Goal: Information Seeking & Learning: Learn about a topic

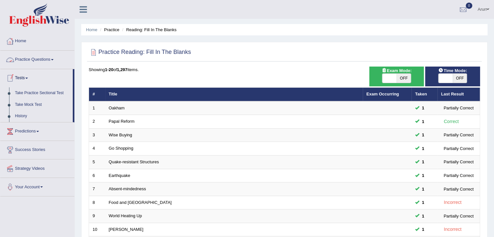
click at [24, 60] on link "Practice Questions" at bounding box center [37, 59] width 74 height 16
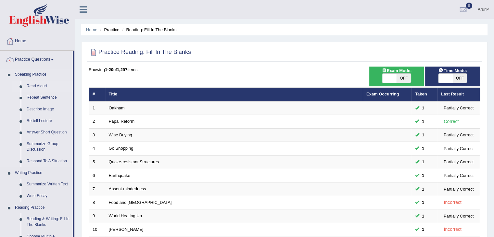
click at [32, 86] on link "Read Aloud" at bounding box center [48, 87] width 49 height 12
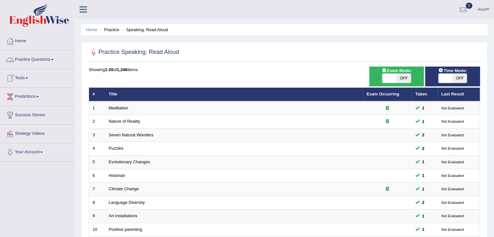
click at [30, 63] on link "Practice Questions" at bounding box center [37, 59] width 74 height 16
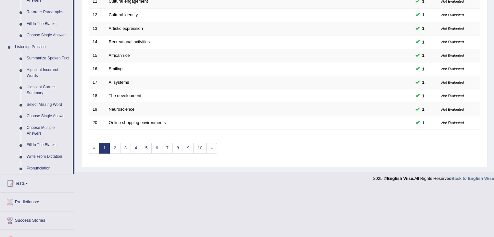
scroll to position [271, 0]
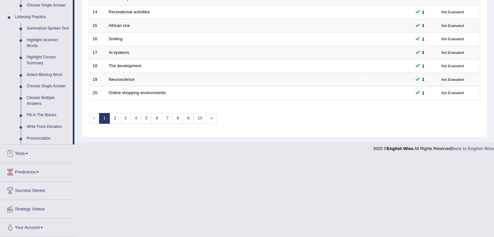
click at [21, 154] on link "Tests" at bounding box center [37, 153] width 74 height 16
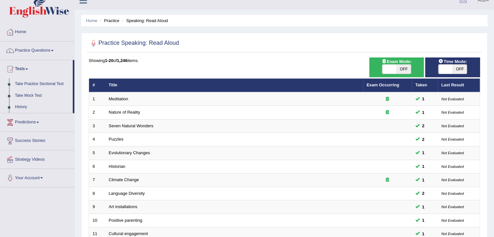
scroll to position [0, 0]
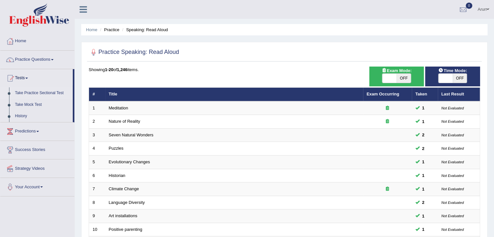
click at [48, 91] on link "Take Practice Sectional Test" at bounding box center [42, 93] width 61 height 12
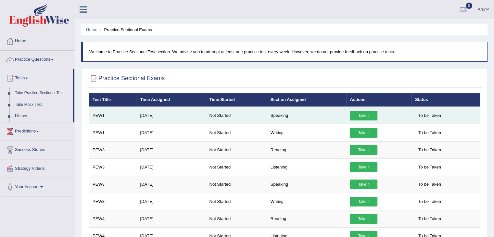
click at [363, 115] on link "Take it" at bounding box center [364, 116] width 28 height 10
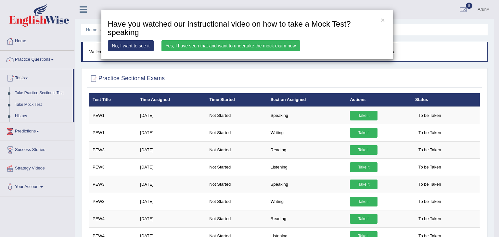
click at [129, 45] on link "No, I want to see it" at bounding box center [131, 45] width 46 height 11
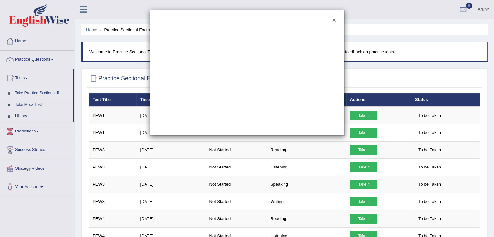
click at [335, 17] on button "×" at bounding box center [334, 20] width 4 height 7
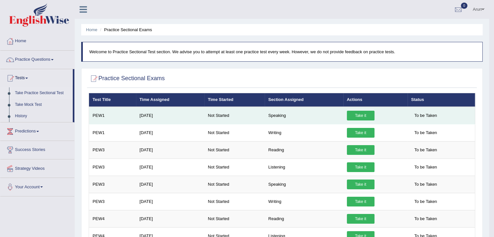
click at [362, 114] on link "Take it" at bounding box center [361, 116] width 28 height 10
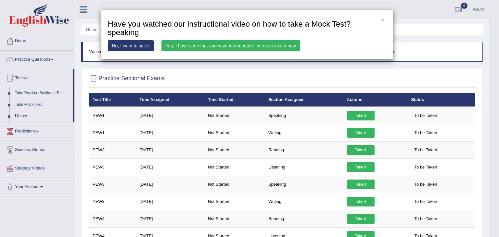
click at [255, 42] on link "Yes, I have seen that and want to undertake the mock exam now" at bounding box center [230, 45] width 139 height 11
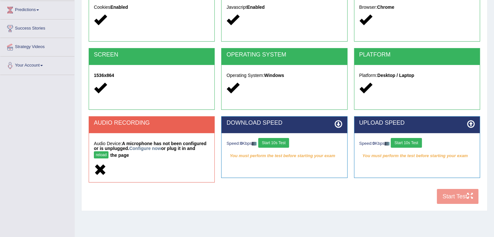
scroll to position [104, 0]
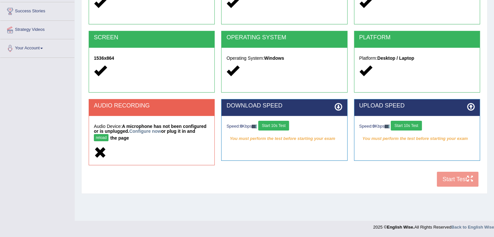
click at [276, 125] on button "Start 10s Test" at bounding box center [273, 126] width 31 height 10
click at [407, 124] on button "Start 10s Test" at bounding box center [406, 126] width 31 height 10
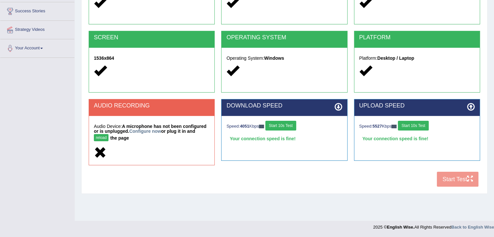
click at [104, 138] on button "reload" at bounding box center [101, 137] width 15 height 7
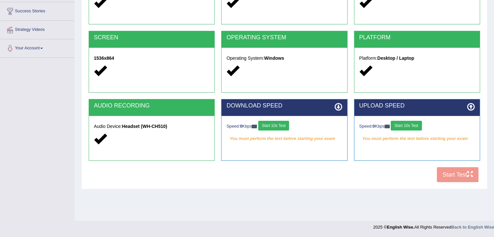
click at [288, 123] on button "Start 10s Test" at bounding box center [273, 126] width 31 height 10
click at [409, 126] on button "Start 10s Test" at bounding box center [406, 126] width 31 height 10
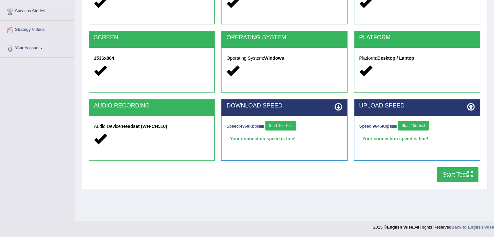
click at [455, 172] on button "Start Test" at bounding box center [458, 174] width 42 height 15
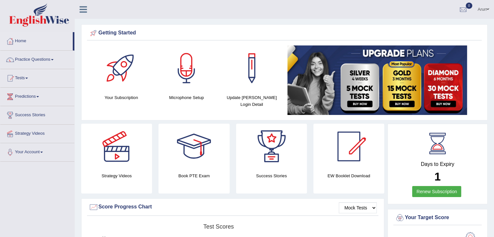
drag, startPoint x: 0, startPoint y: 0, endPoint x: 25, endPoint y: 98, distance: 101.2
click at [25, 98] on link "Predictions" at bounding box center [37, 96] width 74 height 16
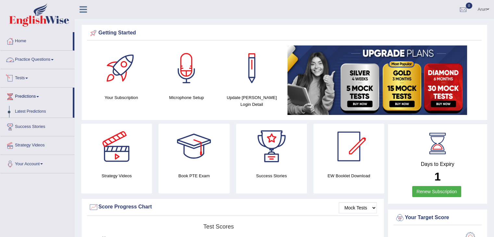
click at [38, 61] on link "Practice Questions" at bounding box center [37, 59] width 74 height 16
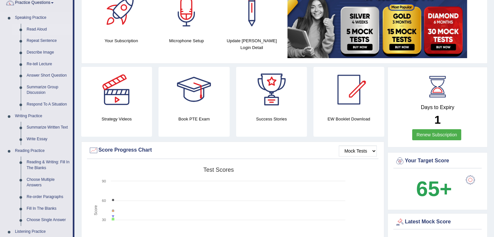
scroll to position [58, 0]
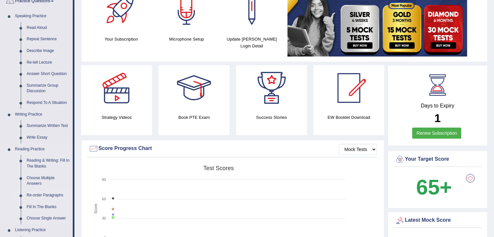
click at [32, 196] on link "Re-order Paragraphs" at bounding box center [48, 196] width 49 height 12
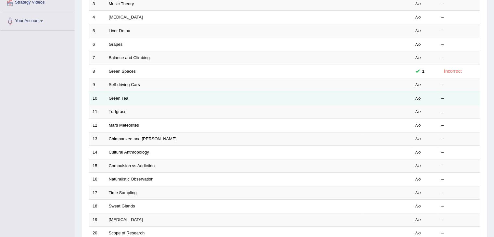
scroll to position [191, 0]
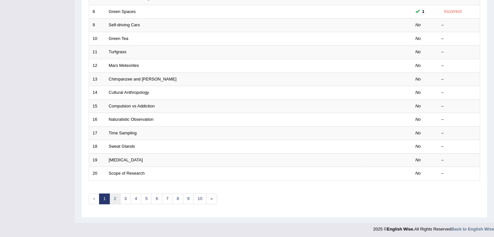
click at [114, 198] on link "2" at bounding box center [114, 199] width 11 height 11
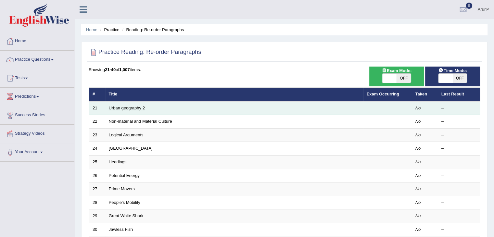
click at [113, 101] on td "Urban geography 2" at bounding box center [234, 108] width 258 height 14
click at [138, 107] on link "Urban geography 2" at bounding box center [127, 108] width 36 height 5
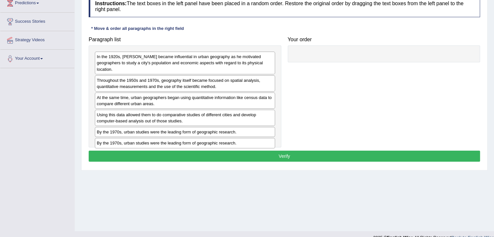
scroll to position [104, 0]
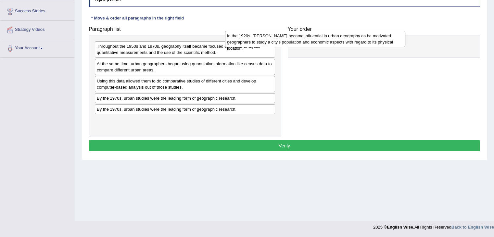
drag, startPoint x: 260, startPoint y: 53, endPoint x: 428, endPoint y: 50, distance: 168.6
click at [405, 47] on div "In the 1920s, Carl Sauer became influential in urban geography as he motivated …" at bounding box center [315, 39] width 180 height 16
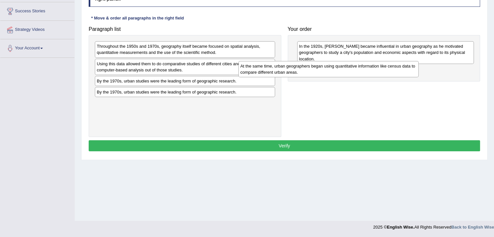
drag, startPoint x: 243, startPoint y: 64, endPoint x: 408, endPoint y: 66, distance: 164.7
click at [408, 66] on div "At the same time, urban geographers began using quantitative information like c…" at bounding box center [328, 69] width 180 height 16
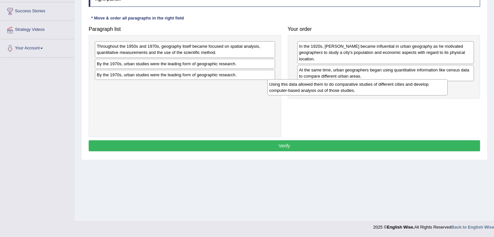
drag, startPoint x: 231, startPoint y: 65, endPoint x: 413, endPoint y: 86, distance: 182.7
click at [413, 86] on div "Using this data allowed them to do comparative studies of different cities and …" at bounding box center [357, 87] width 180 height 16
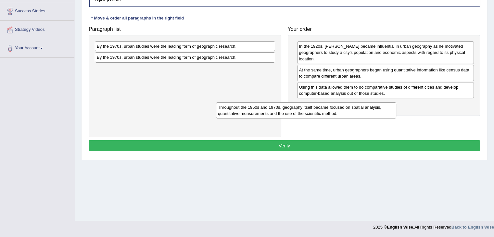
drag, startPoint x: 236, startPoint y: 54, endPoint x: 373, endPoint y: 114, distance: 149.2
click at [373, 114] on div "Throughout the 1950s and 1970s, geography itself became focused on spatial anal…" at bounding box center [306, 110] width 180 height 16
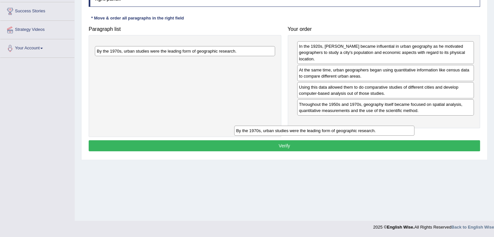
drag, startPoint x: 248, startPoint y: 43, endPoint x: 412, endPoint y: 116, distance: 179.6
click at [412, 126] on div "By the 1970s, urban studies were the leading form of geographic research." at bounding box center [324, 131] width 180 height 10
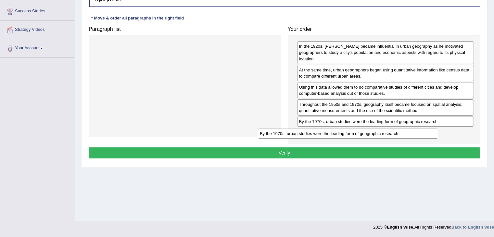
drag, startPoint x: 219, startPoint y: 45, endPoint x: 395, endPoint y: 129, distance: 194.8
click at [395, 129] on div "By the 1970s, urban studies were the leading form of geographic research." at bounding box center [348, 134] width 180 height 10
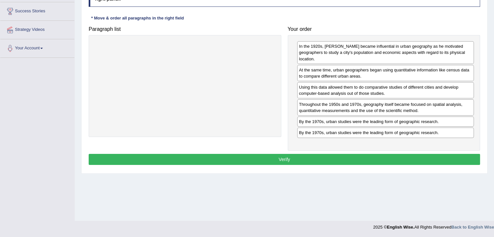
click at [335, 156] on button "Verify" at bounding box center [284, 159] width 391 height 11
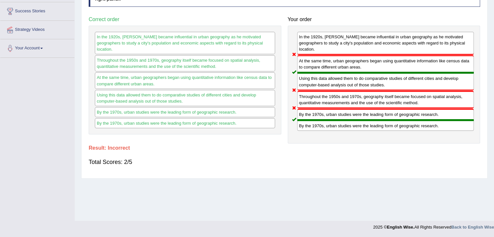
drag, startPoint x: 318, startPoint y: 119, endPoint x: 317, endPoint y: 100, distance: 18.8
click at [317, 100] on div "In the 1920s, Carl Sauer became influential in urban geography as he motivated …" at bounding box center [384, 85] width 193 height 118
click at [317, 100] on div "Throughout the 1950s and 1970s, geography itself became focused on spatial anal…" at bounding box center [385, 100] width 177 height 18
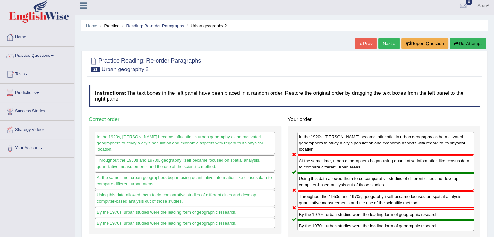
scroll to position [3, 0]
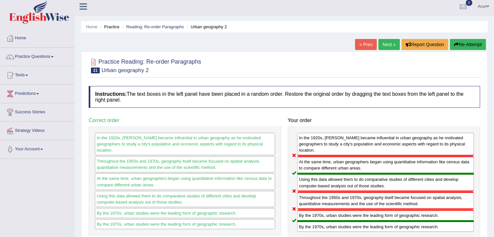
click at [389, 45] on link "Next »" at bounding box center [388, 44] width 21 height 11
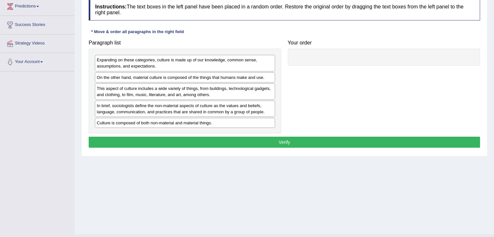
scroll to position [91, 0]
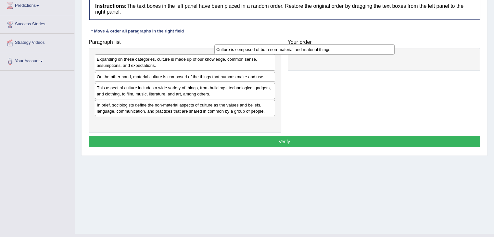
drag, startPoint x: 262, startPoint y: 120, endPoint x: 390, endPoint y: 53, distance: 144.7
click at [390, 53] on div "Culture is composed of both non-material and material things." at bounding box center [304, 49] width 180 height 10
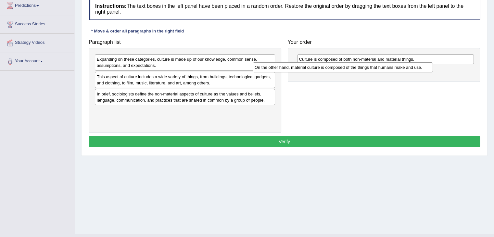
drag, startPoint x: 261, startPoint y: 78, endPoint x: 427, endPoint y: 67, distance: 167.0
click at [427, 67] on div "On the other hand, material culture is composed of the things that humans make …" at bounding box center [343, 67] width 180 height 10
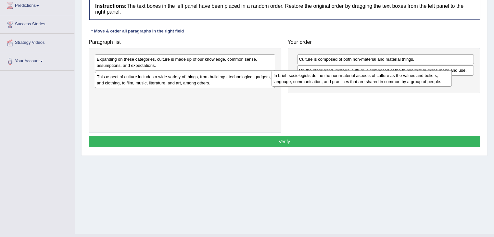
drag, startPoint x: 198, startPoint y: 100, endPoint x: 384, endPoint y: 83, distance: 186.2
click at [384, 83] on div "In brief, sociologists define the non-material aspects of culture as the values…" at bounding box center [361, 78] width 180 height 16
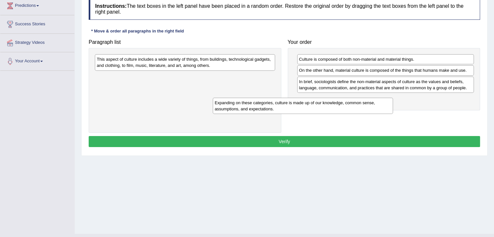
drag, startPoint x: 215, startPoint y: 64, endPoint x: 348, endPoint y: 102, distance: 138.2
click at [348, 102] on div "Expanding on these categories, culture is made up of our knowledge, common sens…" at bounding box center [303, 106] width 180 height 16
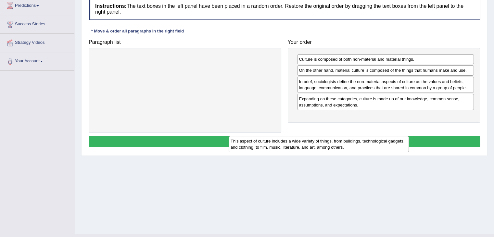
drag, startPoint x: 255, startPoint y: 65, endPoint x: 413, endPoint y: 128, distance: 170.6
click at [409, 136] on div "This aspect of culture includes a wide variety of things, from buildings, techn…" at bounding box center [319, 144] width 180 height 16
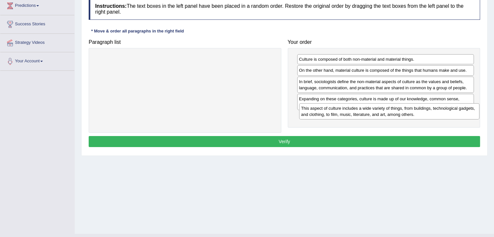
drag, startPoint x: 261, startPoint y: 60, endPoint x: 484, endPoint y: 104, distance: 227.9
click at [479, 104] on div "This aspect of culture includes a wide variety of things, from buildings, techn…" at bounding box center [389, 111] width 180 height 16
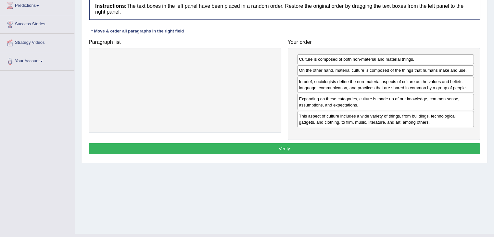
click at [383, 147] on button "Verify" at bounding box center [284, 148] width 391 height 11
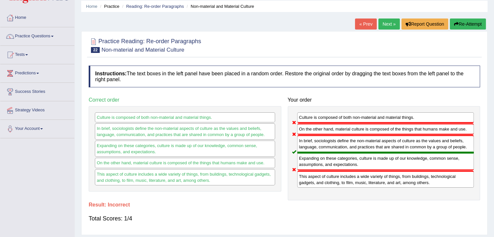
scroll to position [0, 0]
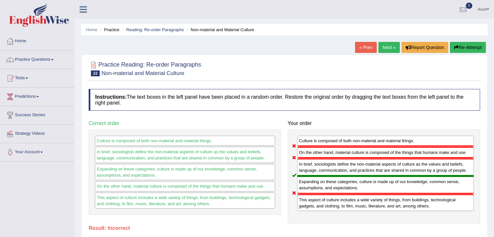
click at [383, 49] on link "Next »" at bounding box center [388, 47] width 21 height 11
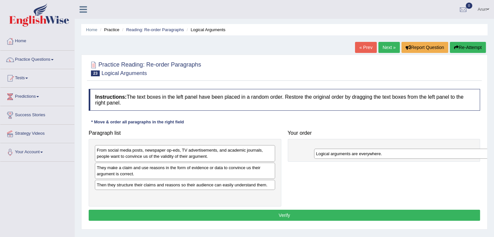
drag, startPoint x: 161, startPoint y: 182, endPoint x: 381, endPoint y: 151, distance: 221.7
click at [381, 151] on div "Logical arguments are everywhere." at bounding box center [404, 154] width 180 height 10
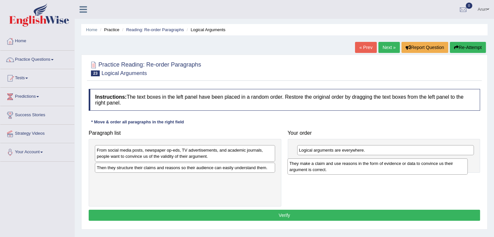
drag, startPoint x: 242, startPoint y: 173, endPoint x: 438, endPoint y: 170, distance: 195.8
click at [438, 170] on div "They make a claim and use reasons in the form of evidence or data to convince u…" at bounding box center [377, 166] width 180 height 16
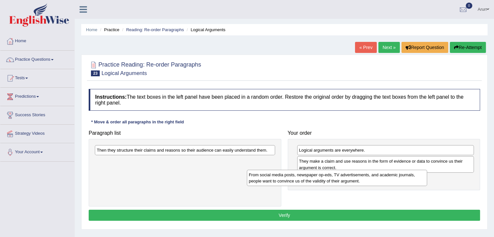
drag, startPoint x: 159, startPoint y: 152, endPoint x: 332, endPoint y: 178, distance: 175.2
click at [332, 178] on div "From social media posts, newspaper op-eds, TV advertisements, and academic jour…" at bounding box center [337, 178] width 180 height 16
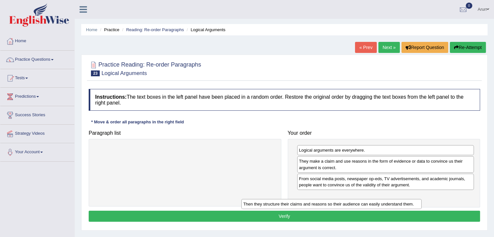
drag, startPoint x: 199, startPoint y: 150, endPoint x: 374, endPoint y: 205, distance: 183.4
click at [374, 205] on div "Then they structure their claims and reasons so their audience can easily under…" at bounding box center [331, 204] width 180 height 10
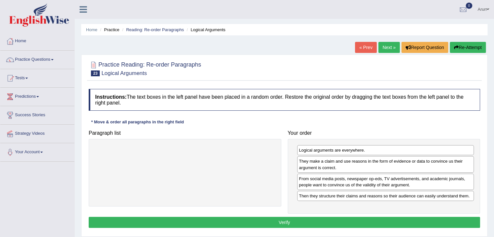
click at [353, 219] on button "Verify" at bounding box center [284, 222] width 391 height 11
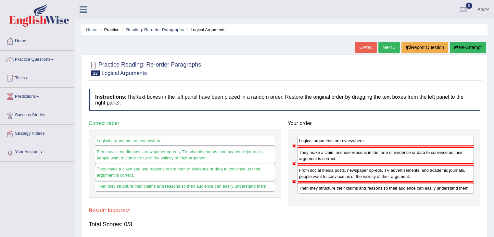
click at [457, 46] on button "Re-Attempt" at bounding box center [468, 47] width 36 height 11
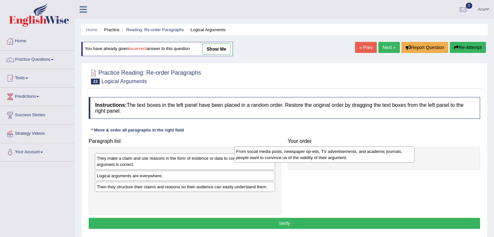
drag, startPoint x: 163, startPoint y: 162, endPoint x: 307, endPoint y: 154, distance: 144.1
click at [307, 154] on div "From social media posts, newspaper op-eds, TV advertisements, and academic jour…" at bounding box center [324, 154] width 180 height 16
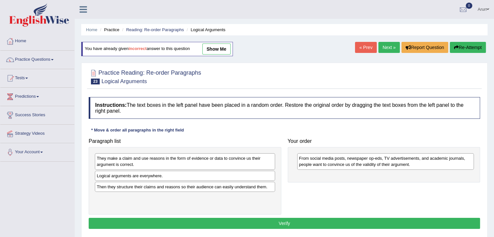
click at [208, 176] on div "Logical arguments are everywhere." at bounding box center [185, 176] width 180 height 10
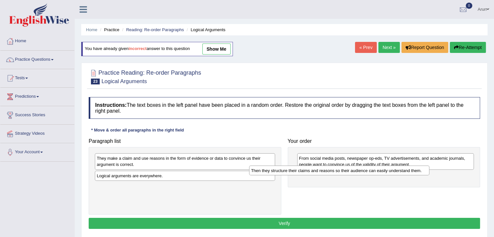
drag, startPoint x: 203, startPoint y: 188, endPoint x: 369, endPoint y: 170, distance: 166.3
click at [369, 170] on div "Then they structure their claims and reasons so their audience can easily under…" at bounding box center [339, 171] width 180 height 10
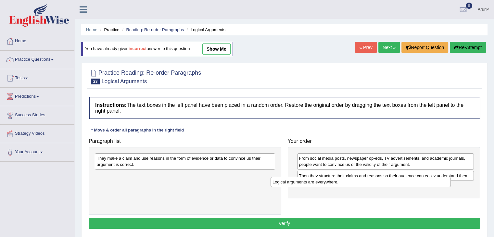
drag, startPoint x: 188, startPoint y: 174, endPoint x: 378, endPoint y: 179, distance: 189.7
click at [378, 179] on div "Logical arguments are everywhere." at bounding box center [360, 182] width 180 height 10
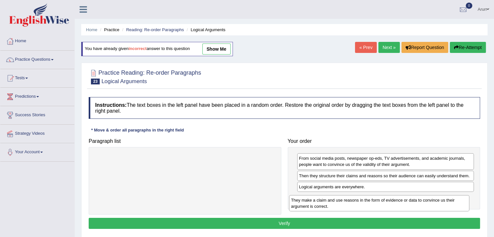
drag, startPoint x: 241, startPoint y: 163, endPoint x: 445, endPoint y: 202, distance: 207.9
click at [445, 202] on div "They make a claim and use reasons in the form of evidence or data to convince u…" at bounding box center [379, 203] width 180 height 16
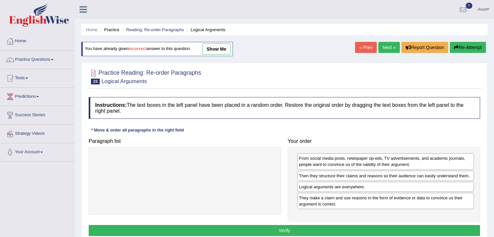
click at [387, 228] on button "Verify" at bounding box center [284, 230] width 391 height 11
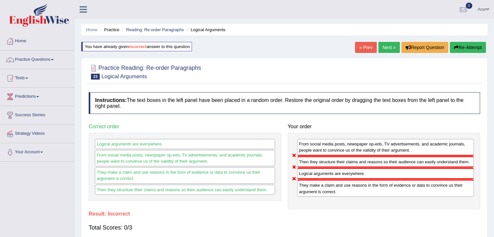
click at [459, 51] on button "Re-Attempt" at bounding box center [468, 47] width 36 height 11
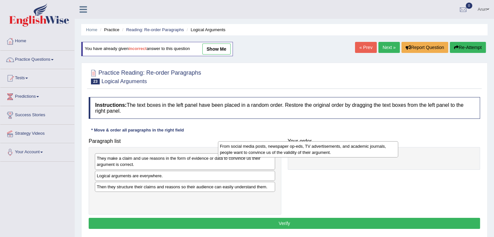
drag, startPoint x: 224, startPoint y: 165, endPoint x: 379, endPoint y: 153, distance: 155.3
click at [379, 153] on div "From social media posts, newspaper op-eds, TV advertisements, and academic jour…" at bounding box center [308, 149] width 180 height 16
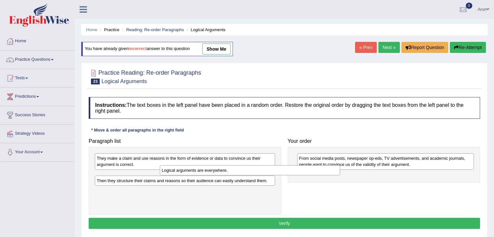
drag, startPoint x: 224, startPoint y: 174, endPoint x: 335, endPoint y: 171, distance: 110.8
click at [335, 171] on div "Logical arguments are everywhere." at bounding box center [250, 170] width 180 height 10
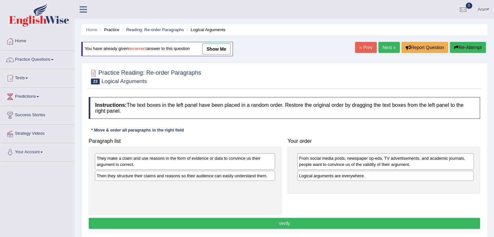
click at [239, 156] on div "They make a claim and use reasons in the form of evidence or data to convince u…" at bounding box center [185, 161] width 180 height 16
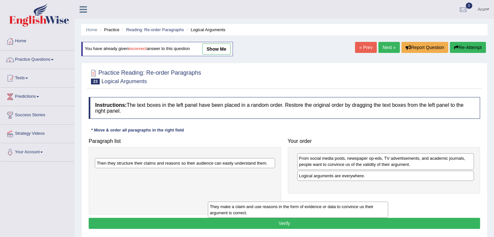
drag, startPoint x: 239, startPoint y: 156, endPoint x: 373, endPoint y: 202, distance: 141.1
click at [373, 202] on div "They make a claim and use reasons in the form of evidence or data to convince u…" at bounding box center [298, 210] width 180 height 16
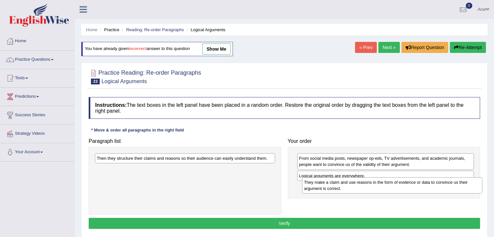
drag, startPoint x: 251, startPoint y: 158, endPoint x: 457, endPoint y: 180, distance: 207.0
click at [457, 180] on div "They make a claim and use reasons in the form of evidence or data to convince u…" at bounding box center [392, 185] width 180 height 16
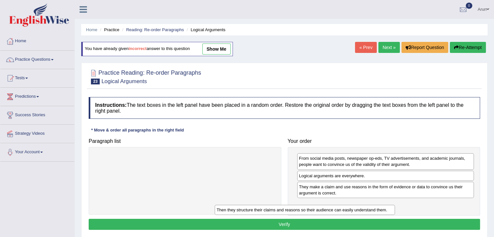
drag, startPoint x: 253, startPoint y: 160, endPoint x: 386, endPoint y: 207, distance: 141.4
click at [386, 207] on div "Then they structure their claims and reasons so their audience can easily under…" at bounding box center [305, 210] width 180 height 10
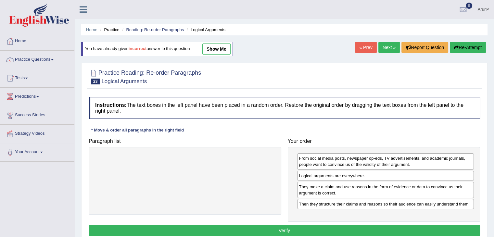
click at [358, 229] on button "Verify" at bounding box center [284, 230] width 391 height 11
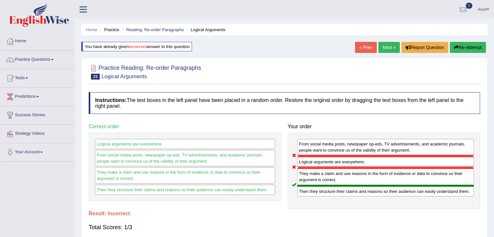
click at [462, 44] on button "Re-Attempt" at bounding box center [468, 47] width 36 height 11
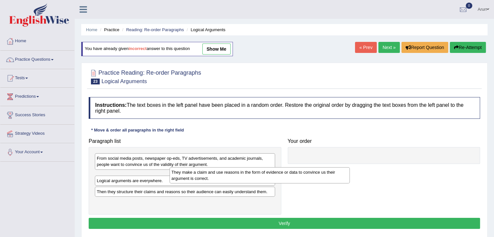
drag, startPoint x: 220, startPoint y: 182, endPoint x: 353, endPoint y: 177, distance: 133.2
click at [350, 177] on div "They make a claim and use reasons in the form of evidence or data to convince u…" at bounding box center [260, 175] width 180 height 16
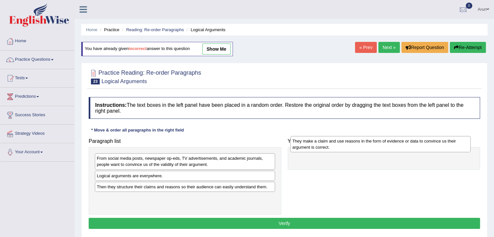
drag, startPoint x: 199, startPoint y: 178, endPoint x: 397, endPoint y: 150, distance: 200.0
click at [397, 150] on div "They make a claim and use reasons in the form of evidence or data to convince u…" at bounding box center [380, 144] width 180 height 16
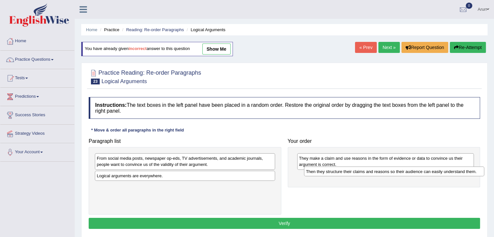
drag, startPoint x: 208, startPoint y: 187, endPoint x: 415, endPoint y: 172, distance: 208.0
click at [415, 172] on div "Then they structure their claims and reasons so their audience can easily under…" at bounding box center [394, 172] width 180 height 10
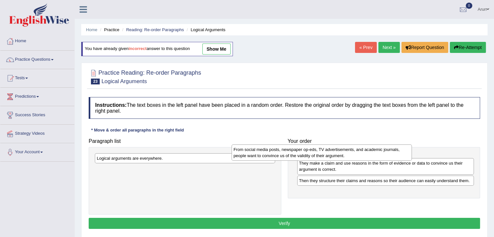
drag, startPoint x: 248, startPoint y: 160, endPoint x: 390, endPoint y: 151, distance: 142.5
click at [390, 151] on div "From social media posts, newspaper op-eds, TV advertisements, and academic jour…" at bounding box center [322, 153] width 180 height 16
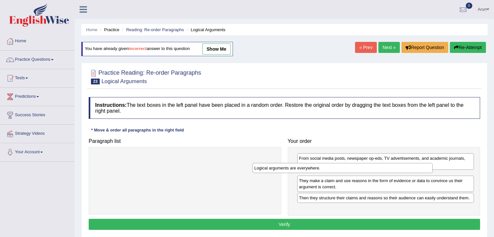
drag, startPoint x: 252, startPoint y: 158, endPoint x: 415, endPoint y: 169, distance: 163.0
click at [415, 169] on div "Logical arguments are everywhere." at bounding box center [342, 168] width 180 height 10
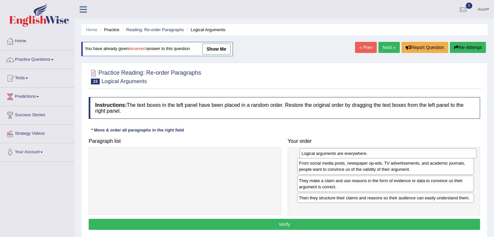
drag, startPoint x: 386, startPoint y: 175, endPoint x: 388, endPoint y: 153, distance: 22.2
click at [388, 153] on div "Logical arguments are everywhere." at bounding box center [387, 153] width 177 height 10
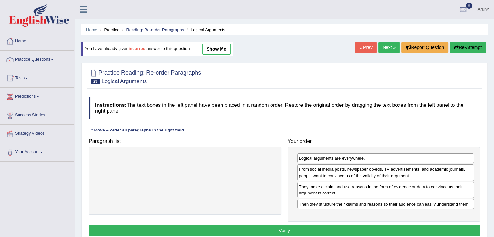
click at [307, 230] on button "Verify" at bounding box center [284, 230] width 391 height 11
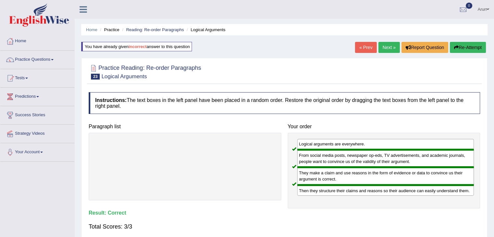
click at [383, 48] on link "Next »" at bounding box center [388, 47] width 21 height 11
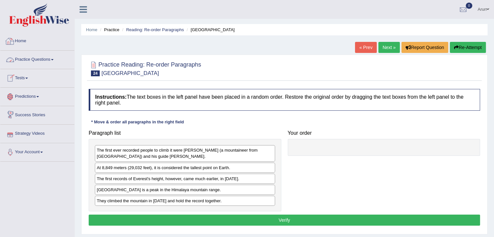
click at [25, 46] on link "Home" at bounding box center [37, 40] width 74 height 16
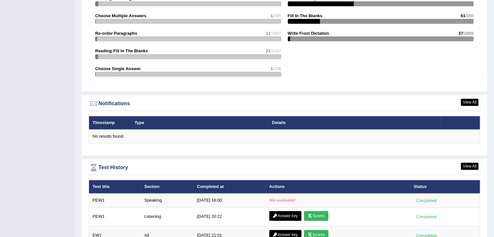
scroll to position [756, 0]
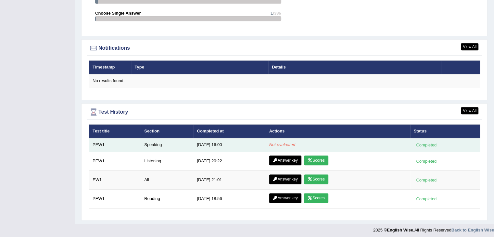
click at [276, 142] on em "Not evaluated" at bounding box center [282, 144] width 26 height 5
click at [423, 143] on div "Completed" at bounding box center [426, 145] width 25 height 7
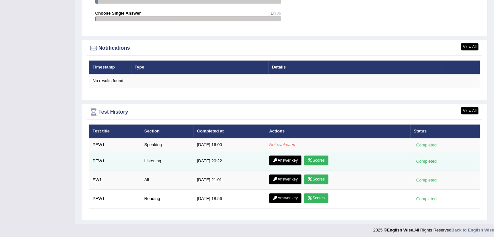
click at [310, 158] on icon at bounding box center [310, 160] width 5 height 4
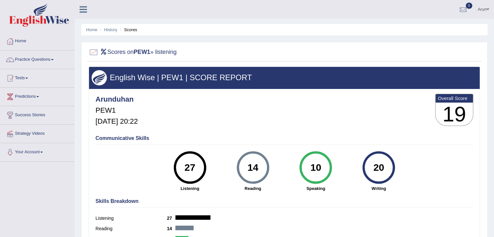
click at [37, 60] on link "Practice Questions" at bounding box center [37, 59] width 74 height 16
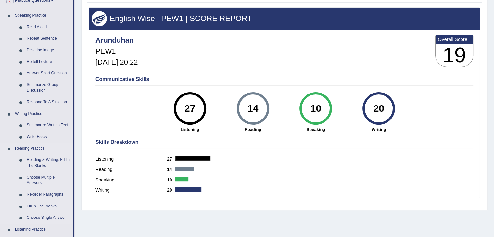
scroll to position [59, 0]
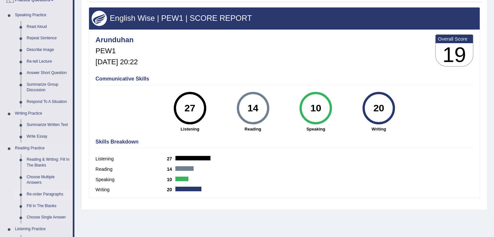
click at [52, 196] on link "Re-order Paragraphs" at bounding box center [48, 195] width 49 height 12
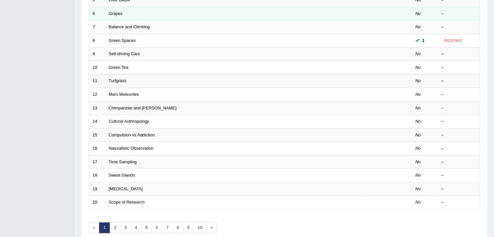
scroll to position [191, 0]
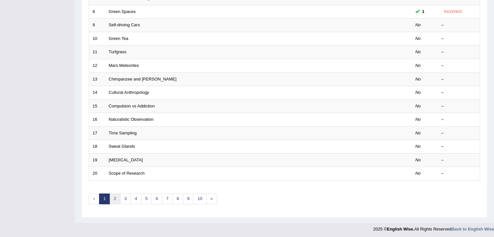
click at [113, 195] on link "2" at bounding box center [114, 199] width 11 height 11
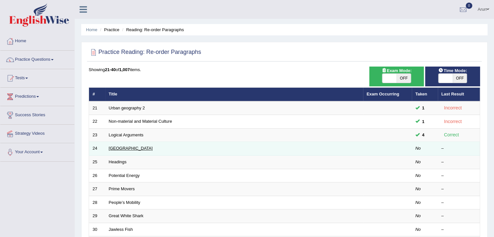
click at [116, 148] on link "[GEOGRAPHIC_DATA]" at bounding box center [131, 148] width 44 height 5
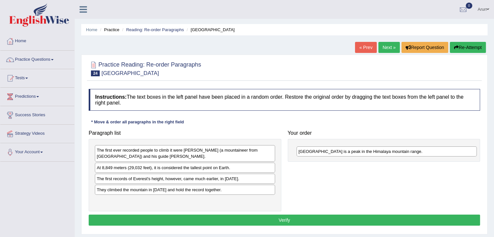
drag, startPoint x: 116, startPoint y: 191, endPoint x: 326, endPoint y: 153, distance: 213.8
click at [326, 153] on div "[GEOGRAPHIC_DATA] is a peak in the Himalaya mountain range." at bounding box center [386, 151] width 180 height 10
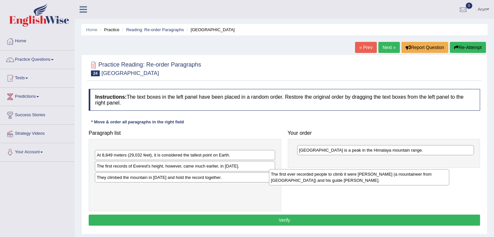
drag, startPoint x: 191, startPoint y: 153, endPoint x: 372, endPoint y: 174, distance: 182.7
click at [372, 174] on div "The first ever recorded people to climb it were [PERSON_NAME] (a mountaineer fr…" at bounding box center [359, 177] width 180 height 16
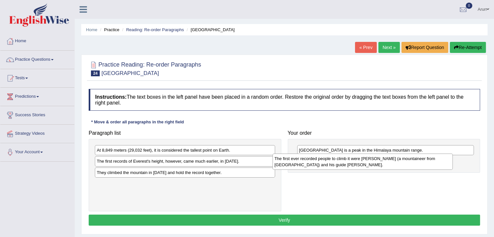
drag, startPoint x: 245, startPoint y: 151, endPoint x: 424, endPoint y: 159, distance: 178.4
click at [424, 159] on div "The first ever recorded people to climb it were [PERSON_NAME] (a mountaineer fr…" at bounding box center [362, 162] width 180 height 16
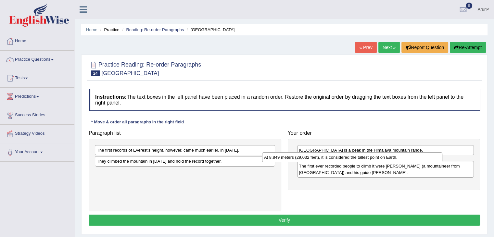
drag, startPoint x: 213, startPoint y: 150, endPoint x: 381, endPoint y: 157, distance: 167.4
click at [381, 157] on div "At 8,849 meters (29,032 feet), it is considered the tallest point on Earth." at bounding box center [352, 157] width 180 height 10
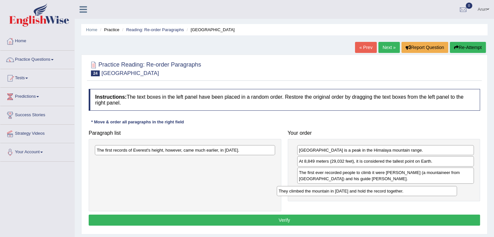
drag, startPoint x: 197, startPoint y: 164, endPoint x: 379, endPoint y: 194, distance: 184.3
click at [379, 194] on div "They climbed the mountain in [DATE] and hold the record together." at bounding box center [367, 191] width 180 height 10
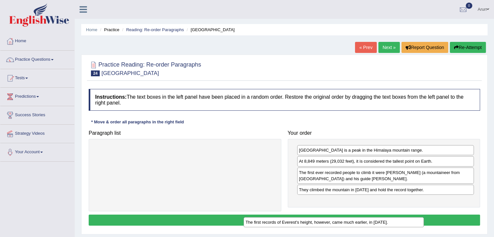
drag, startPoint x: 194, startPoint y: 151, endPoint x: 358, endPoint y: 217, distance: 176.3
click at [358, 217] on div "The first records of Everest's height, however, came much earlier, in [DATE]." at bounding box center [334, 222] width 180 height 10
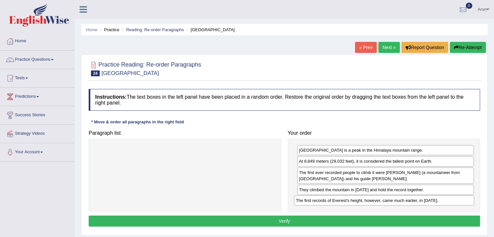
drag, startPoint x: 167, startPoint y: 149, endPoint x: 366, endPoint y: 199, distance: 205.3
click at [366, 199] on div "The first records of Everest's height, however, came much earlier, in [DATE]." at bounding box center [384, 200] width 180 height 10
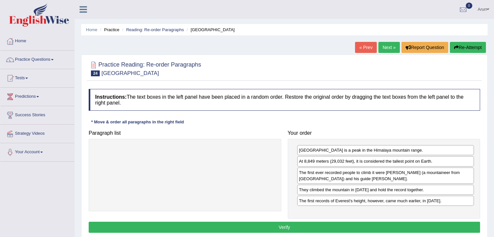
click at [283, 223] on button "Verify" at bounding box center [284, 227] width 391 height 11
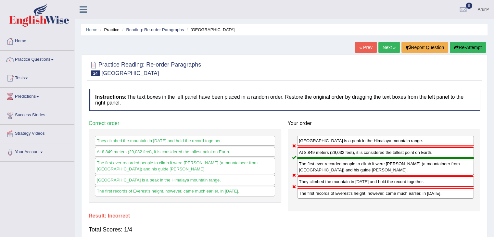
click at [457, 45] on button "Re-Attempt" at bounding box center [468, 47] width 36 height 11
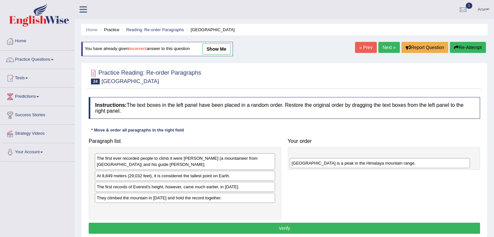
drag, startPoint x: 132, startPoint y: 197, endPoint x: 334, endPoint y: 163, distance: 204.6
click at [334, 163] on div "Mount Everest is a peak in the Himalaya mountain range." at bounding box center [380, 163] width 180 height 10
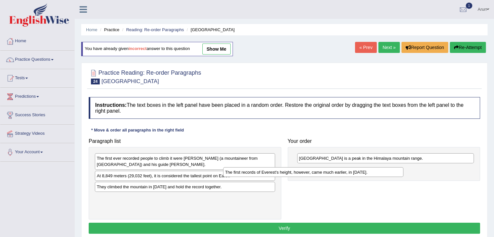
drag, startPoint x: 171, startPoint y: 187, endPoint x: 305, endPoint y: 171, distance: 134.8
click at [305, 171] on div "The first records of Everest's height, however, came much earlier, in 1856." at bounding box center [313, 172] width 180 height 10
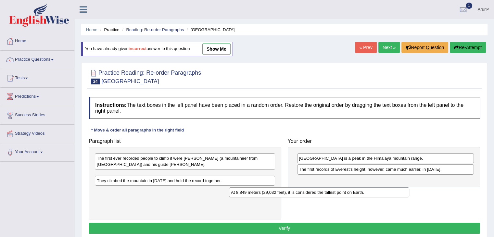
drag, startPoint x: 221, startPoint y: 174, endPoint x: 383, endPoint y: 185, distance: 162.4
click at [383, 187] on div "At 8,849 meters (29,032 feet), it is considered the tallest point on Earth." at bounding box center [319, 192] width 180 height 10
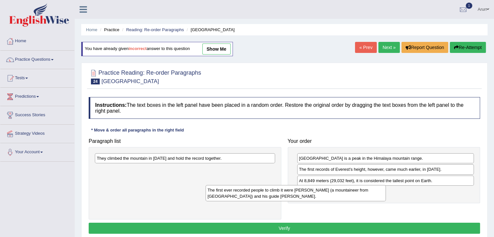
drag, startPoint x: 230, startPoint y: 159, endPoint x: 348, endPoint y: 191, distance: 122.1
click at [348, 191] on div "The first ever recorded people to climb it were Edmund Hillary (a mountaineer f…" at bounding box center [296, 193] width 180 height 16
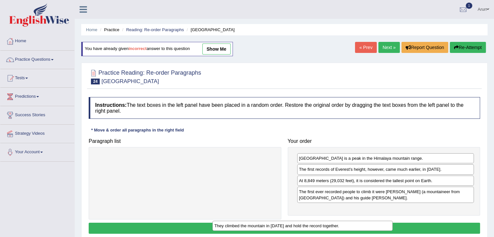
drag, startPoint x: 212, startPoint y: 157, endPoint x: 346, endPoint y: 225, distance: 149.4
click at [346, 225] on div "They climbed the mountain in 1953 and hold the record together." at bounding box center [302, 226] width 180 height 10
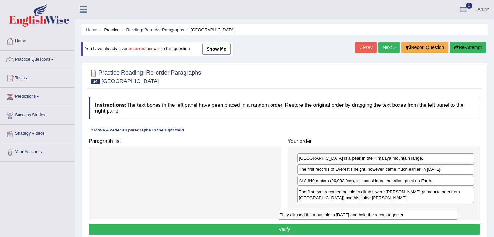
drag, startPoint x: 235, startPoint y: 157, endPoint x: 439, endPoint y: 209, distance: 210.4
click at [439, 210] on div "They climbed the mountain in 1953 and hold the record together." at bounding box center [368, 215] width 180 height 10
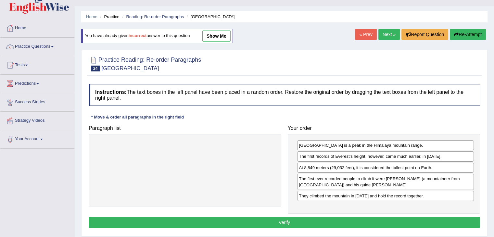
scroll to position [13, 0]
click at [353, 221] on button "Verify" at bounding box center [284, 222] width 391 height 11
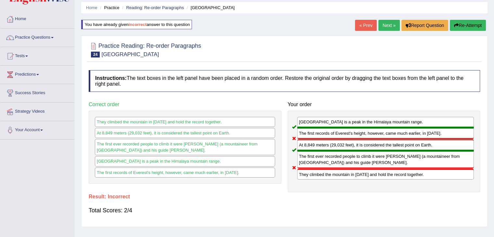
scroll to position [22, 0]
click at [386, 26] on link "Next »" at bounding box center [388, 25] width 21 height 11
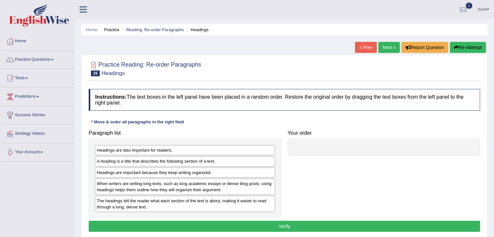
scroll to position [44, 0]
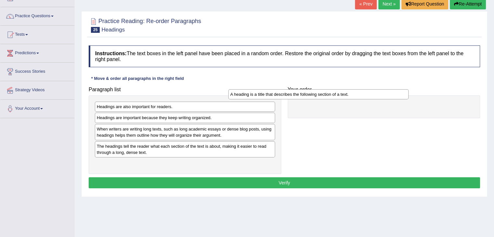
drag, startPoint x: 162, startPoint y: 119, endPoint x: 310, endPoint y: 97, distance: 149.4
click at [310, 97] on div "A heading is a title that describes the following section of a text." at bounding box center [318, 94] width 180 height 10
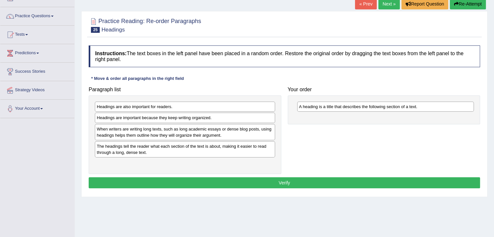
drag, startPoint x: 134, startPoint y: 156, endPoint x: 138, endPoint y: 150, distance: 7.6
click at [138, 150] on div "Headings are also important for readers. Headings are important because they ke…" at bounding box center [185, 134] width 193 height 79
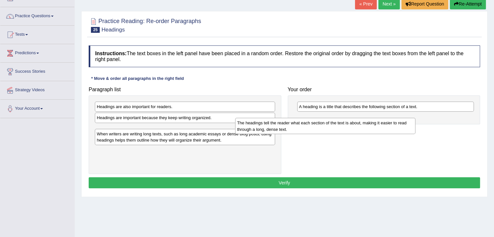
drag, startPoint x: 138, startPoint y: 150, endPoint x: 281, endPoint y: 126, distance: 144.5
click at [281, 126] on div "The headings tell the reader what each section of the text is about, making it …" at bounding box center [325, 126] width 180 height 16
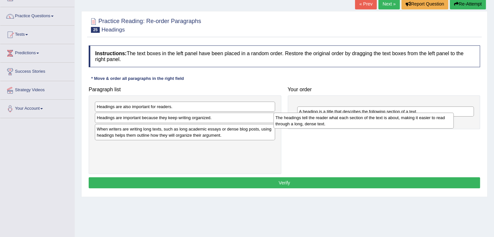
drag, startPoint x: 210, startPoint y: 132, endPoint x: 389, endPoint y: 121, distance: 178.9
click at [389, 121] on div "The headings tell the reader what each section of the text is about, making it …" at bounding box center [363, 121] width 180 height 16
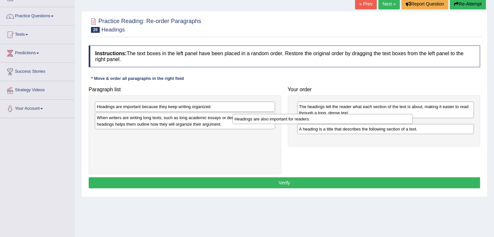
drag, startPoint x: 220, startPoint y: 108, endPoint x: 368, endPoint y: 120, distance: 148.6
click at [368, 120] on div "Headings are also important for readers." at bounding box center [323, 119] width 180 height 10
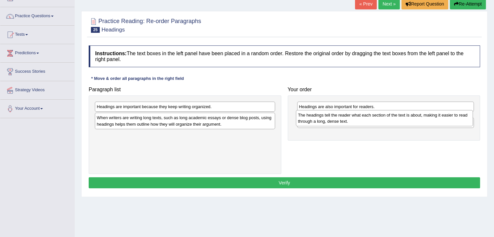
drag, startPoint x: 340, startPoint y: 106, endPoint x: 339, endPoint y: 114, distance: 8.5
click at [339, 114] on div "The headings tell the reader what each section of the text is about, making it …" at bounding box center [384, 118] width 177 height 16
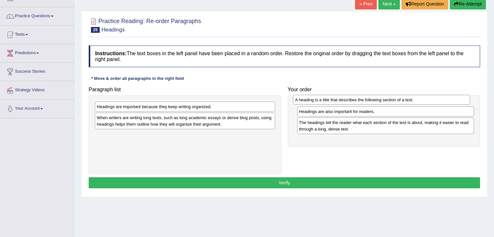
drag, startPoint x: 323, startPoint y: 136, endPoint x: 319, endPoint y: 101, distance: 35.6
click at [319, 101] on div "A heading is a title that describes the following section of a text." at bounding box center [381, 100] width 177 height 10
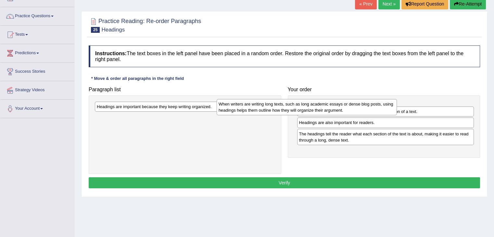
drag, startPoint x: 212, startPoint y: 119, endPoint x: 341, endPoint y: 105, distance: 130.3
click at [341, 105] on div "When writers are writing long texts, such as long academic essays or dense blog…" at bounding box center [307, 107] width 180 height 16
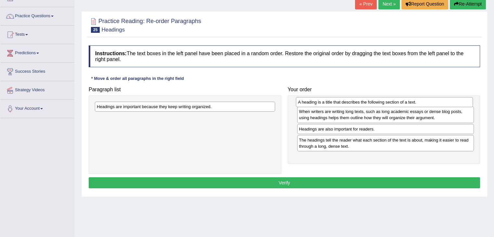
drag, startPoint x: 327, startPoint y: 126, endPoint x: 326, endPoint y: 103, distance: 23.7
click at [326, 103] on div "A heading is a title that describes the following section of a text." at bounding box center [384, 102] width 177 height 10
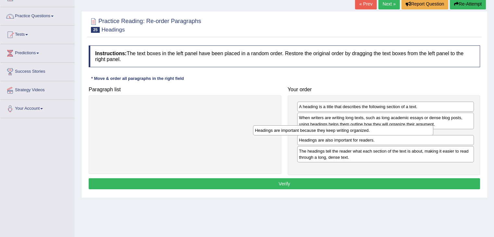
drag, startPoint x: 196, startPoint y: 104, endPoint x: 362, endPoint y: 128, distance: 167.9
click at [362, 128] on div "Headings are important because they keep writing organized." at bounding box center [343, 130] width 180 height 10
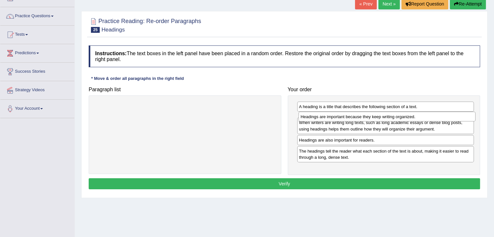
drag, startPoint x: 327, startPoint y: 135, endPoint x: 328, endPoint y: 116, distance: 19.6
click at [328, 116] on div "Headings are important because they keep writing organized." at bounding box center [386, 117] width 177 height 10
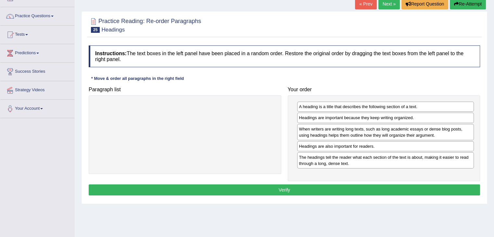
click at [291, 189] on button "Verify" at bounding box center [284, 189] width 391 height 11
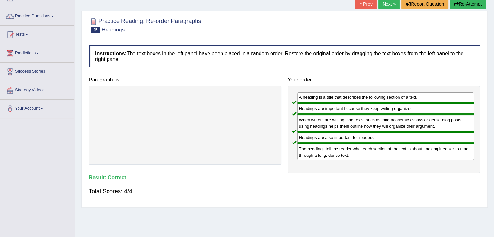
click at [388, 2] on link "Next »" at bounding box center [388, 3] width 21 height 11
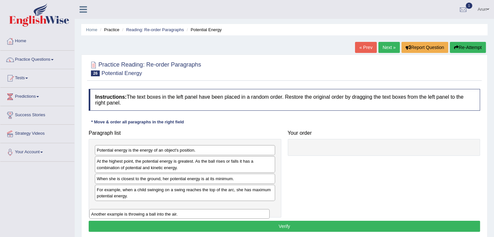
drag, startPoint x: 157, startPoint y: 179, endPoint x: 154, endPoint y: 208, distance: 29.7
click at [154, 209] on div "Another example is throwing a ball into the air." at bounding box center [179, 214] width 180 height 10
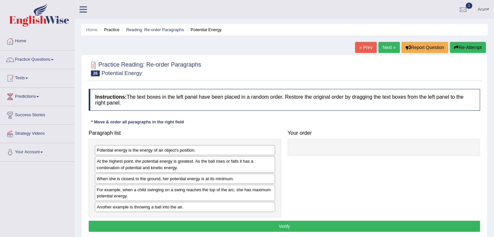
click at [144, 194] on div "For example, when a child swinging on a swing reaches the top of the arc, she h…" at bounding box center [185, 193] width 180 height 16
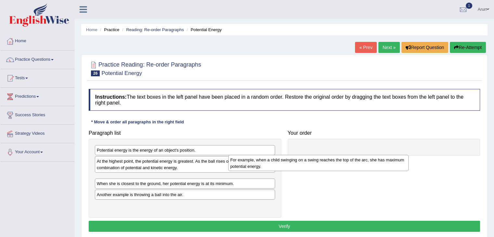
drag, startPoint x: 144, startPoint y: 194, endPoint x: 313, endPoint y: 147, distance: 175.2
click at [313, 155] on div "For example, when a child swinging on a swing reaches the top of the arc, she h…" at bounding box center [318, 163] width 180 height 16
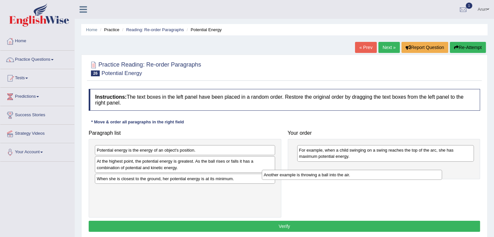
drag, startPoint x: 177, startPoint y: 190, endPoint x: 351, endPoint y: 173, distance: 174.5
click at [351, 173] on div "Another example is throwing a ball into the air." at bounding box center [352, 175] width 180 height 10
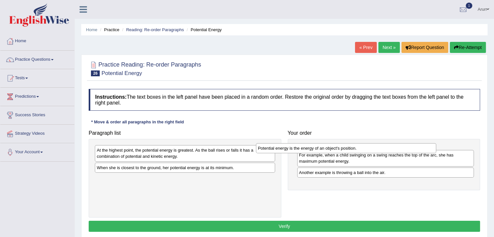
drag, startPoint x: 135, startPoint y: 149, endPoint x: 297, endPoint y: 146, distance: 162.7
click at [297, 146] on div "Potential energy is the energy of an object's position." at bounding box center [346, 148] width 180 height 10
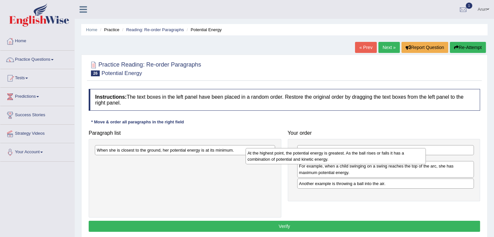
drag, startPoint x: 192, startPoint y: 157, endPoint x: 350, endPoint y: 160, distance: 158.2
click at [350, 160] on div "At the highest point, the potential energy is greatest. As the ball rises or fa…" at bounding box center [335, 156] width 180 height 16
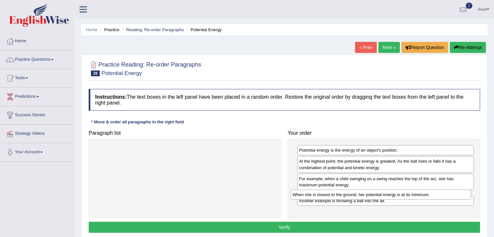
drag, startPoint x: 248, startPoint y: 150, endPoint x: 449, endPoint y: 194, distance: 205.6
click at [449, 194] on div "When she is closest to the ground, her potential energy is at its minimum." at bounding box center [381, 195] width 180 height 10
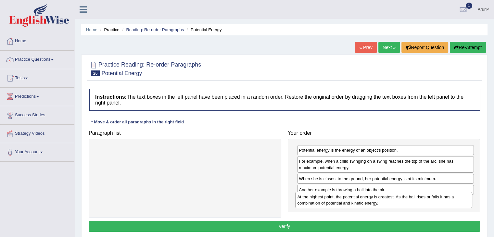
drag, startPoint x: 354, startPoint y: 165, endPoint x: 352, endPoint y: 200, distance: 35.4
click at [352, 200] on div "At the highest point, the potential energy is greatest. As the ball rises or fa…" at bounding box center [383, 200] width 177 height 16
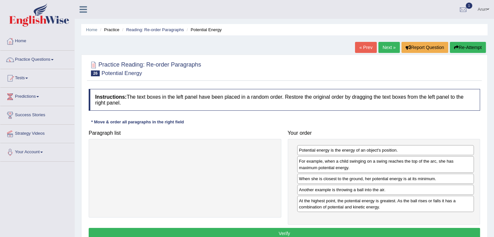
click at [324, 229] on button "Verify" at bounding box center [284, 233] width 391 height 11
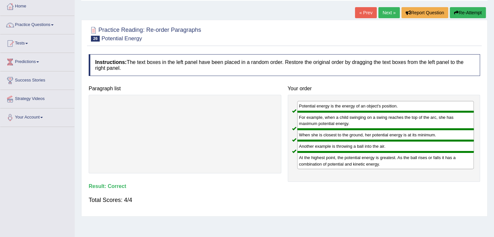
scroll to position [26, 0]
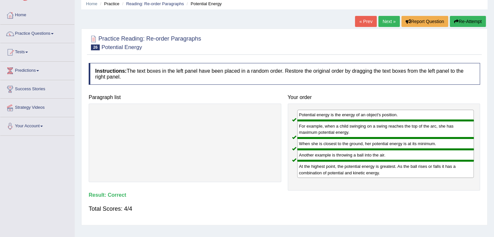
click at [384, 22] on link "Next »" at bounding box center [388, 21] width 21 height 11
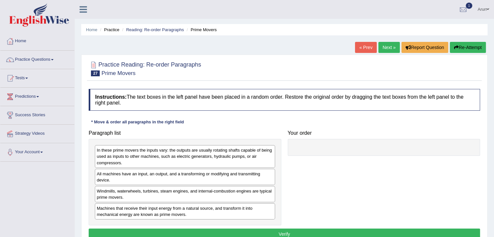
scroll to position [49, 0]
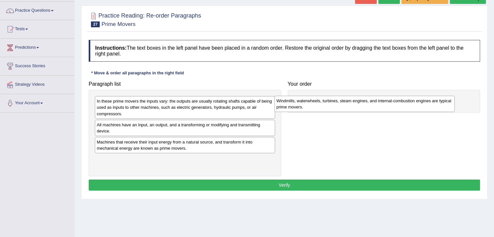
drag, startPoint x: 150, startPoint y: 147, endPoint x: 335, endPoint y: 103, distance: 190.5
click at [335, 103] on div "Windmills, waterwheels, turbines, steam engines, and internal-combustion engine…" at bounding box center [364, 104] width 180 height 16
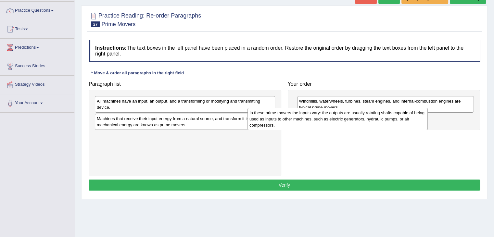
drag, startPoint x: 221, startPoint y: 103, endPoint x: 385, endPoint y: 112, distance: 164.0
click at [385, 112] on div "In these prime movers the inputs vary: the outputs are usually rotating shafts …" at bounding box center [337, 119] width 180 height 22
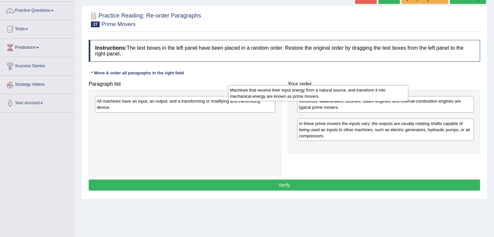
drag, startPoint x: 214, startPoint y: 118, endPoint x: 361, endPoint y: 89, distance: 150.5
click at [361, 89] on div "Machines that receive their input energy from a natural source, and transform i…" at bounding box center [318, 93] width 180 height 16
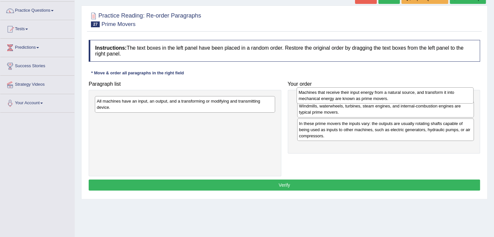
drag, startPoint x: 345, startPoint y: 124, endPoint x: 345, endPoint y: 98, distance: 26.3
click at [345, 98] on div "Machines that receive their input energy from a natural source, and transform i…" at bounding box center [384, 95] width 177 height 16
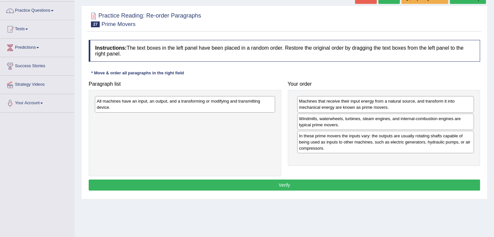
drag, startPoint x: 221, startPoint y: 99, endPoint x: 352, endPoint y: 141, distance: 137.2
click at [275, 112] on div "All machines have an input, an output, and a transforming or modifying and tran…" at bounding box center [185, 104] width 180 height 16
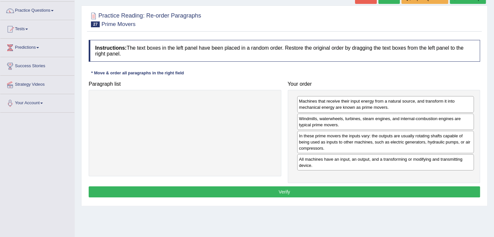
click at [233, 194] on button "Verify" at bounding box center [284, 191] width 391 height 11
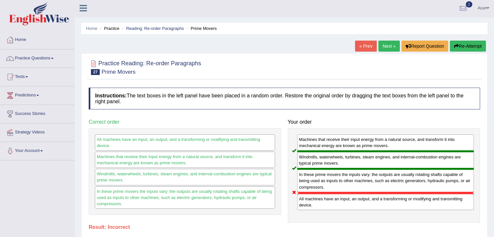
scroll to position [0, 0]
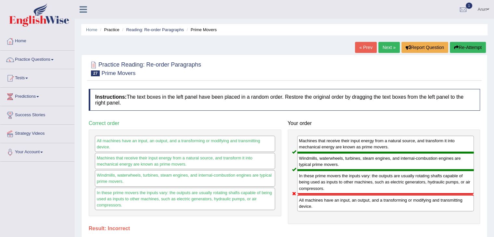
click at [386, 46] on link "Next »" at bounding box center [388, 47] width 21 height 11
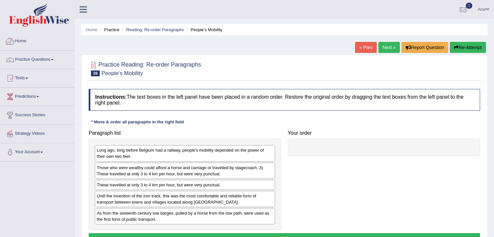
click at [27, 42] on link "Home" at bounding box center [37, 40] width 74 height 16
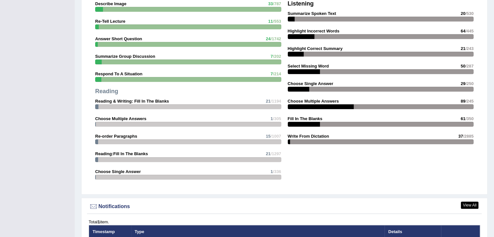
scroll to position [772, 0]
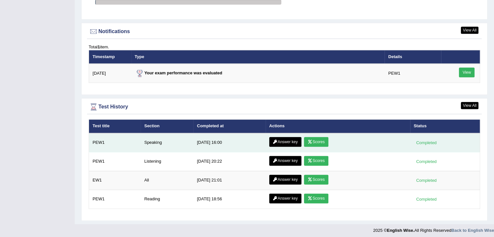
click at [318, 137] on link "Scores" at bounding box center [316, 142] width 24 height 10
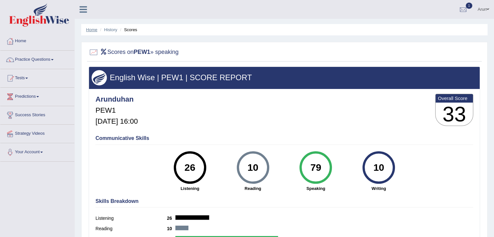
click at [93, 30] on link "Home" at bounding box center [91, 29] width 11 height 5
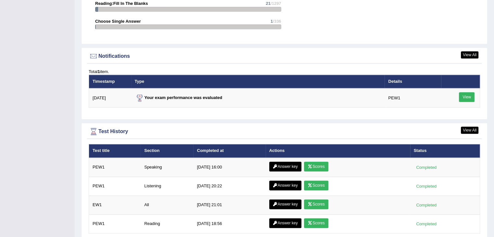
scroll to position [772, 0]
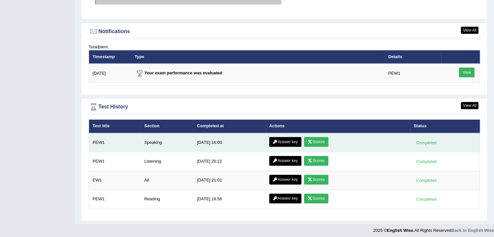
click at [292, 141] on link "Answer key" at bounding box center [285, 142] width 32 height 10
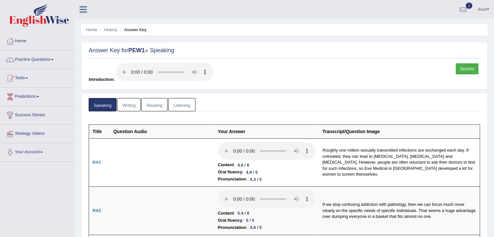
click at [131, 101] on link "Writing" at bounding box center [128, 104] width 23 height 13
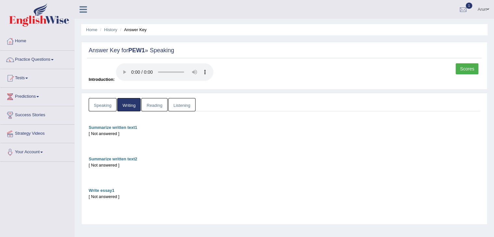
click at [160, 107] on link "Reading" at bounding box center [154, 104] width 26 height 13
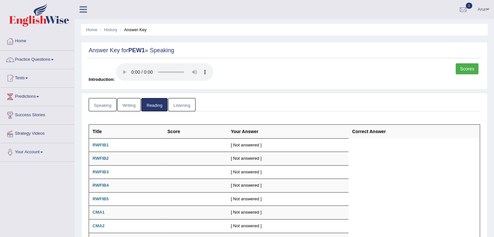
click at [178, 103] on link "Listening" at bounding box center [181, 104] width 27 height 13
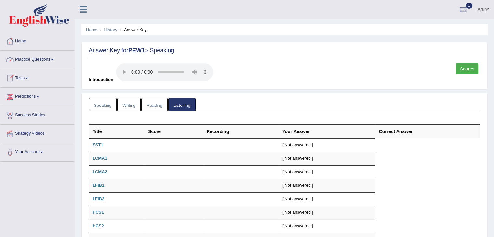
click at [40, 57] on link "Practice Questions" at bounding box center [37, 59] width 74 height 16
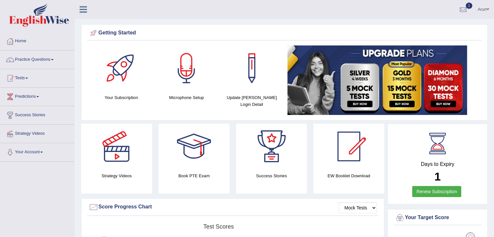
click at [22, 77] on link "Tests" at bounding box center [37, 77] width 74 height 16
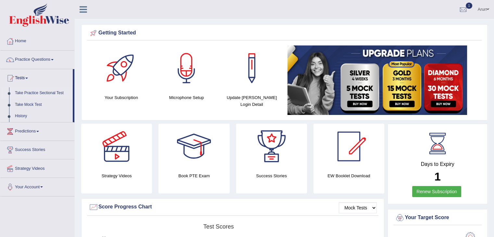
click at [29, 94] on link "Take Practice Sectional Test" at bounding box center [42, 93] width 61 height 12
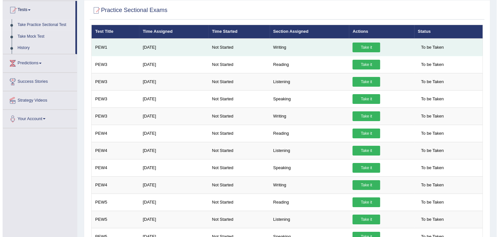
scroll to position [69, 0]
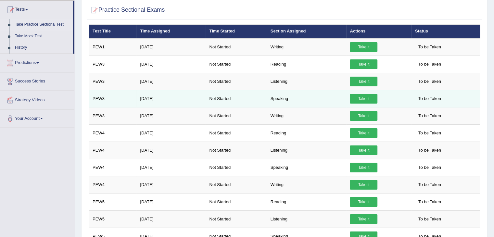
click at [359, 98] on link "Take it" at bounding box center [364, 99] width 28 height 10
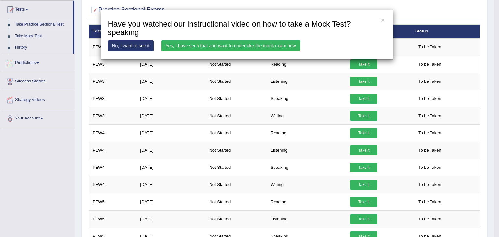
click at [189, 46] on link "Yes, I have seen that and want to undertake the mock exam now" at bounding box center [230, 45] width 139 height 11
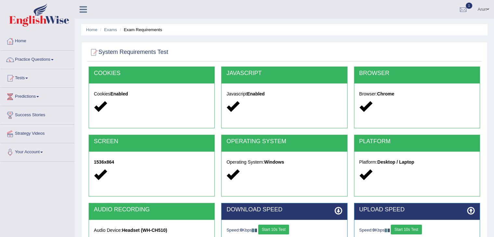
scroll to position [94, 0]
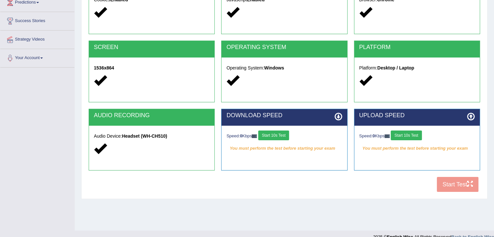
click at [281, 136] on button "Start 10s Test" at bounding box center [273, 136] width 31 height 10
click at [415, 133] on button "Start 10s Test" at bounding box center [406, 136] width 31 height 10
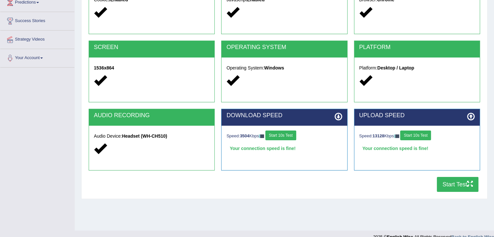
click at [452, 184] on button "Start Test" at bounding box center [458, 184] width 42 height 15
